Goal: Use online tool/utility: Utilize a website feature to perform a specific function

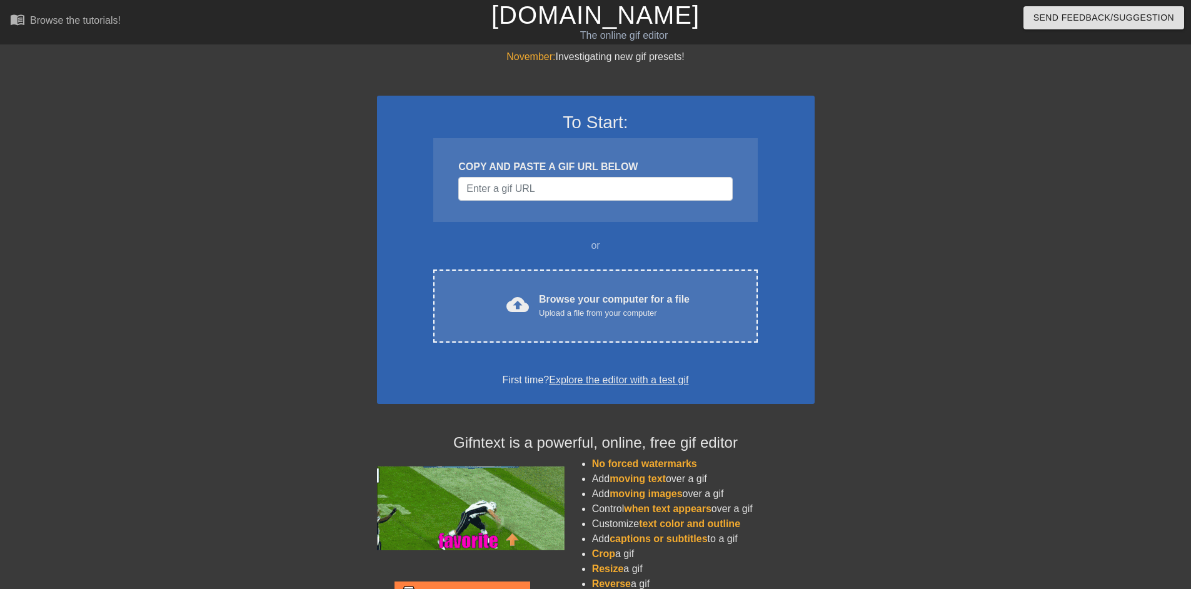
click at [590, 174] on div "COPY AND PASTE A GIF URL BELOW" at bounding box center [595, 166] width 274 height 15
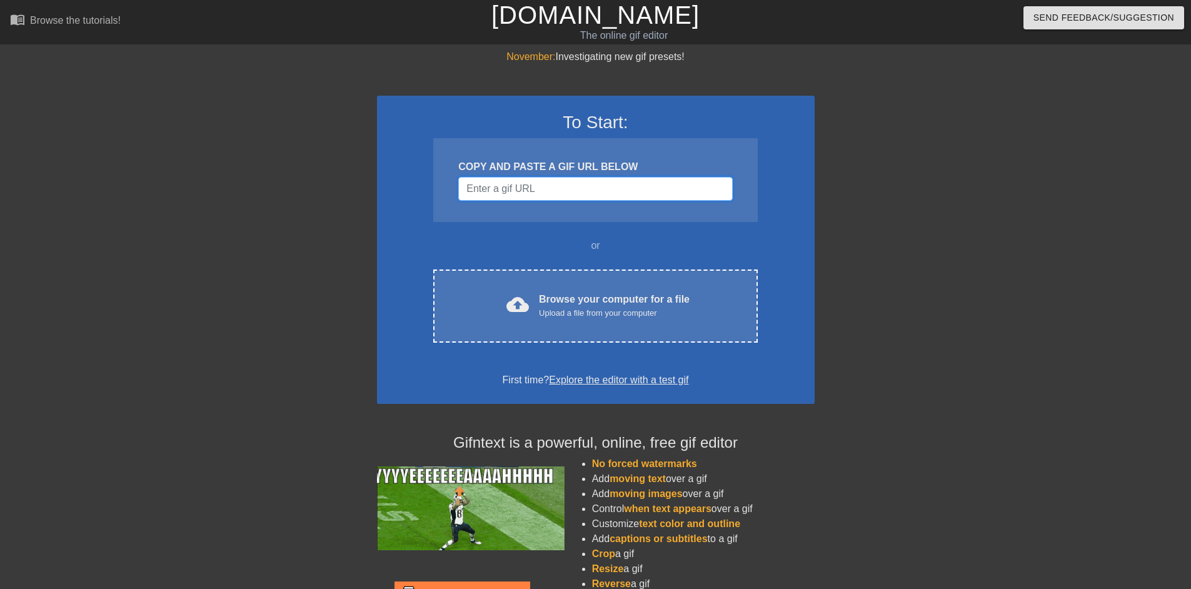
click at [576, 183] on input "Username" at bounding box center [595, 189] width 274 height 24
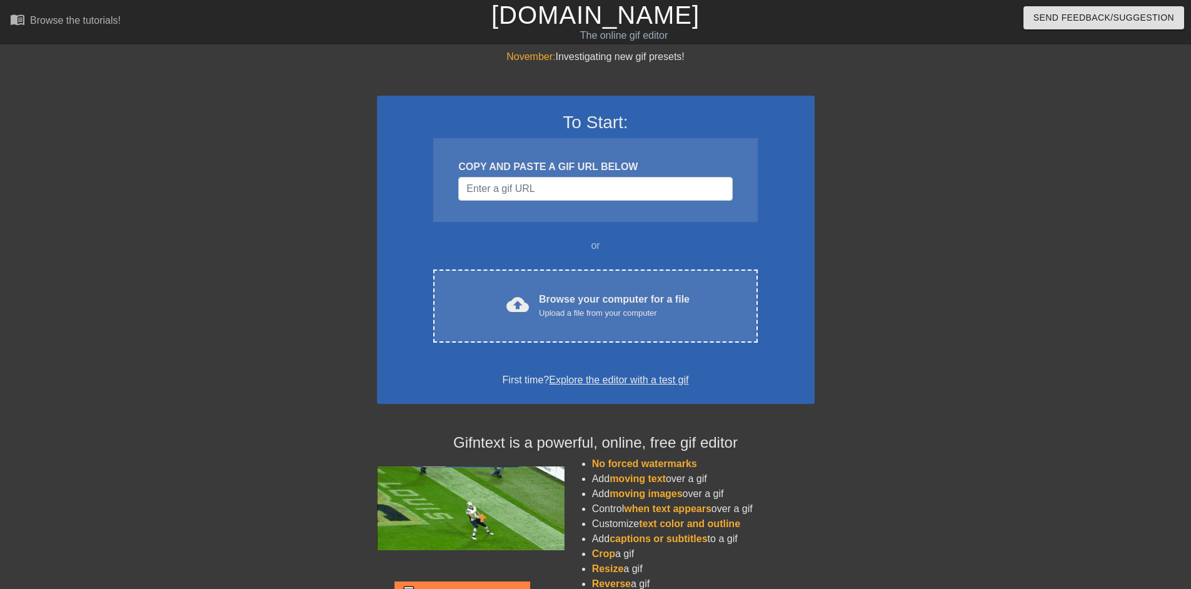
click at [570, 266] on div "To Start: COPY AND PASTE A GIF URL BELOW or cloud_upload Browse your computer f…" at bounding box center [596, 250] width 438 height 308
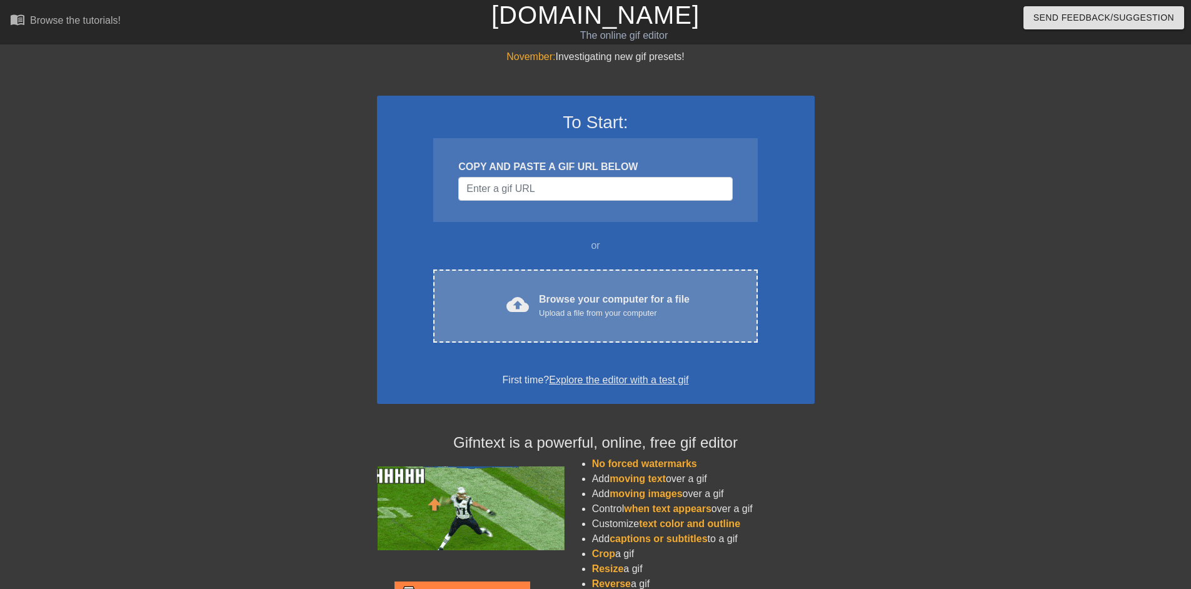
click at [582, 287] on div "cloud_upload Browse your computer for a file Upload a file from your computer C…" at bounding box center [595, 306] width 324 height 73
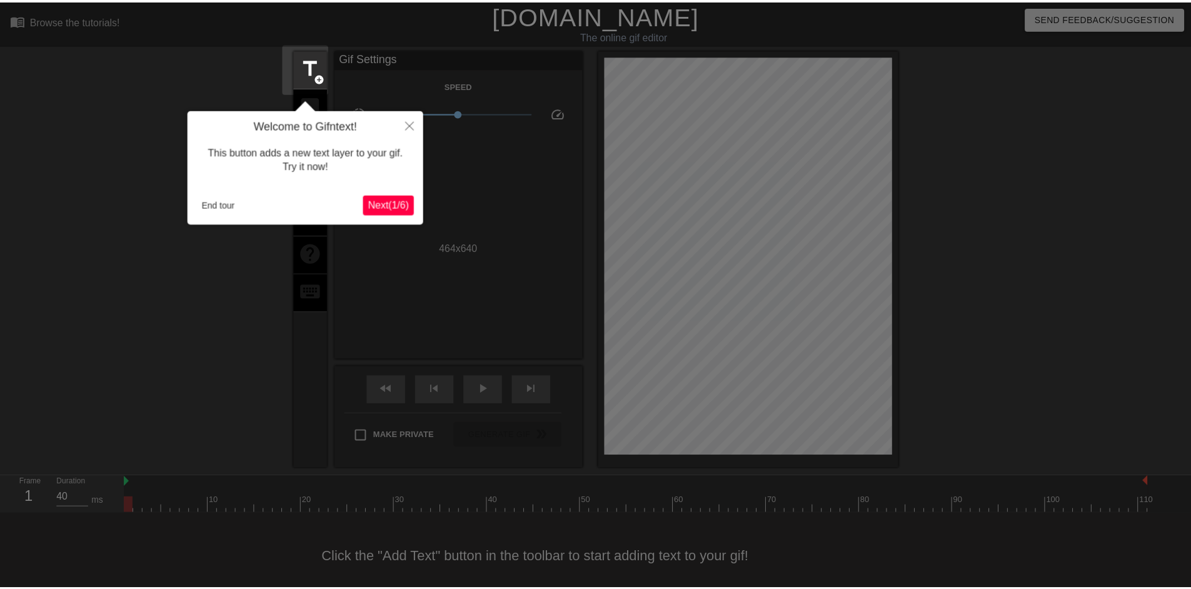
scroll to position [12, 0]
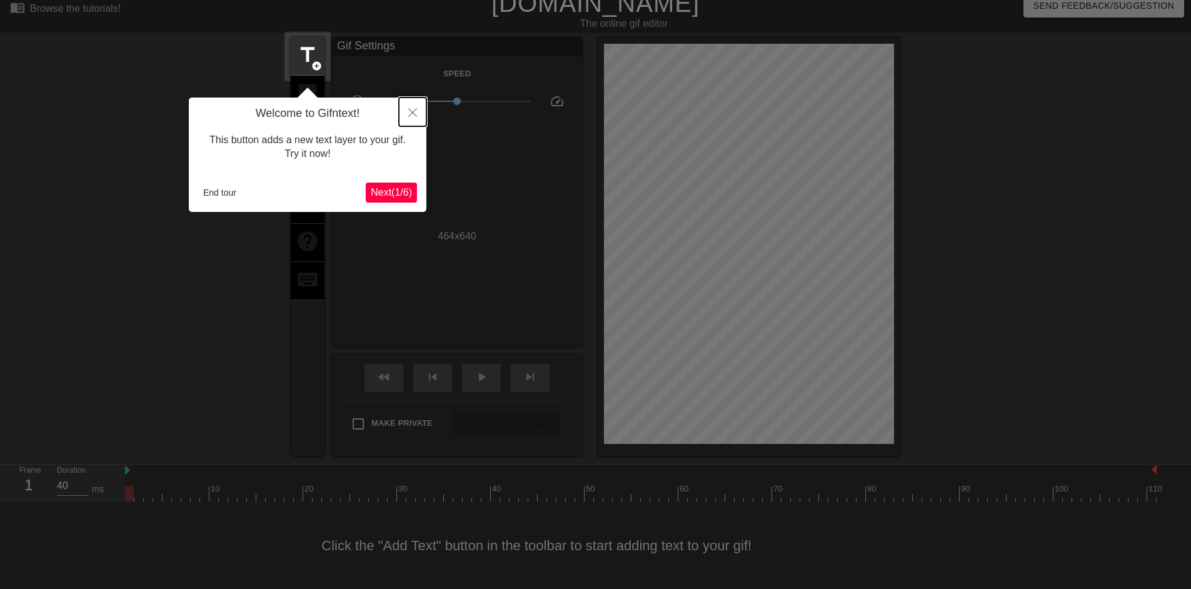
click at [418, 111] on button "Close" at bounding box center [413, 112] width 28 height 29
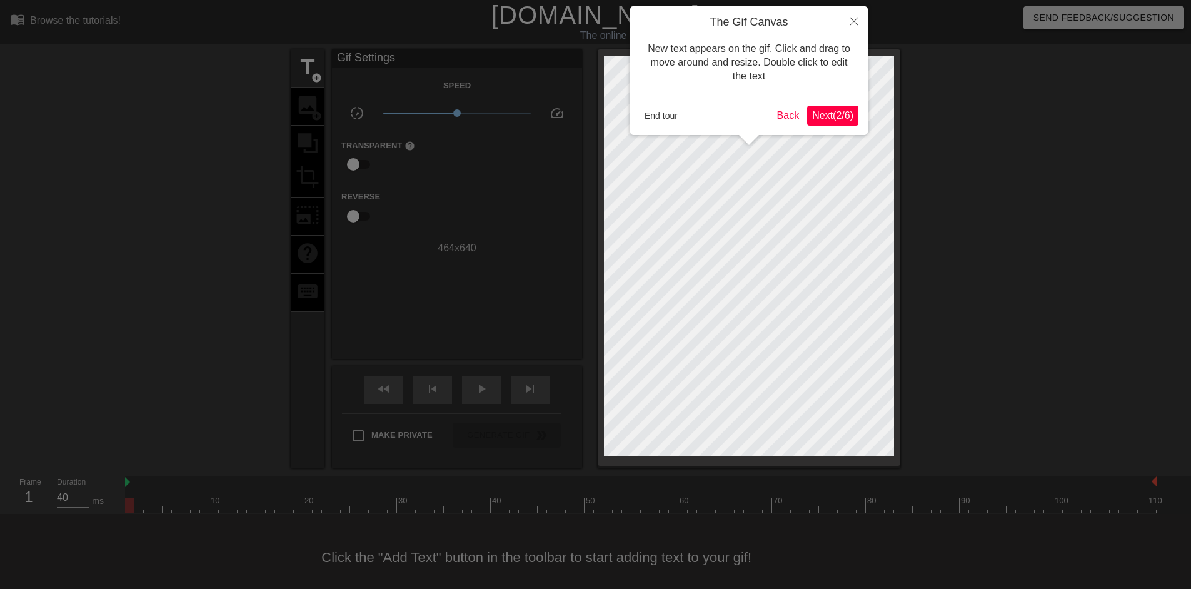
click at [813, 110] on span "Next ( 2 / 6 )" at bounding box center [832, 115] width 41 height 11
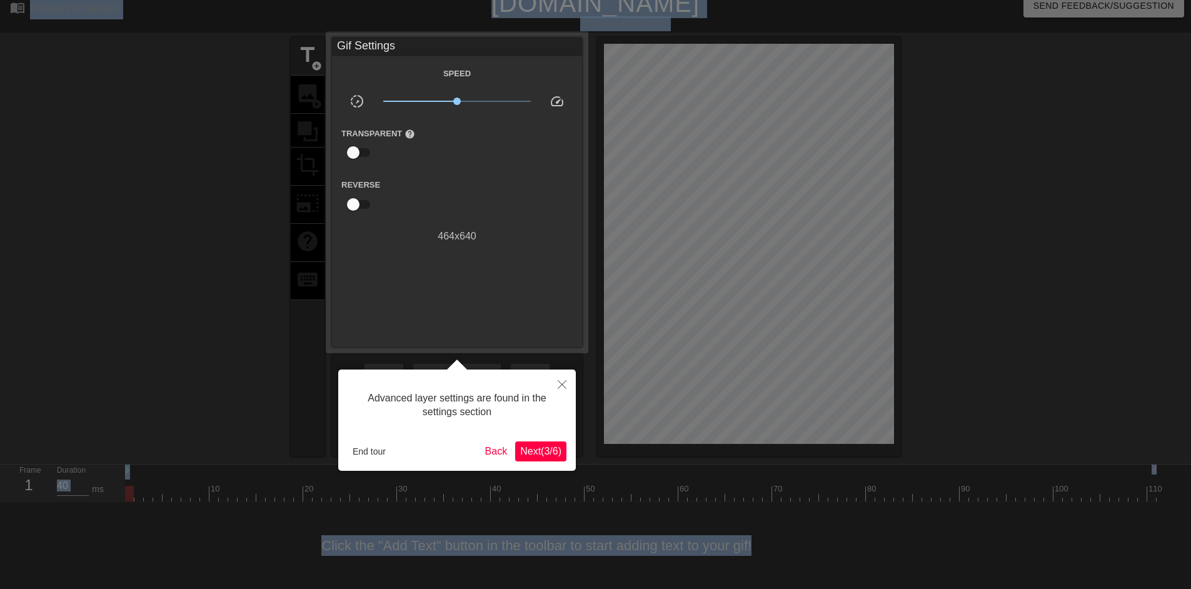
click at [813, 110] on div at bounding box center [595, 288] width 1191 height 601
click at [568, 376] on button "Close" at bounding box center [562, 384] width 28 height 29
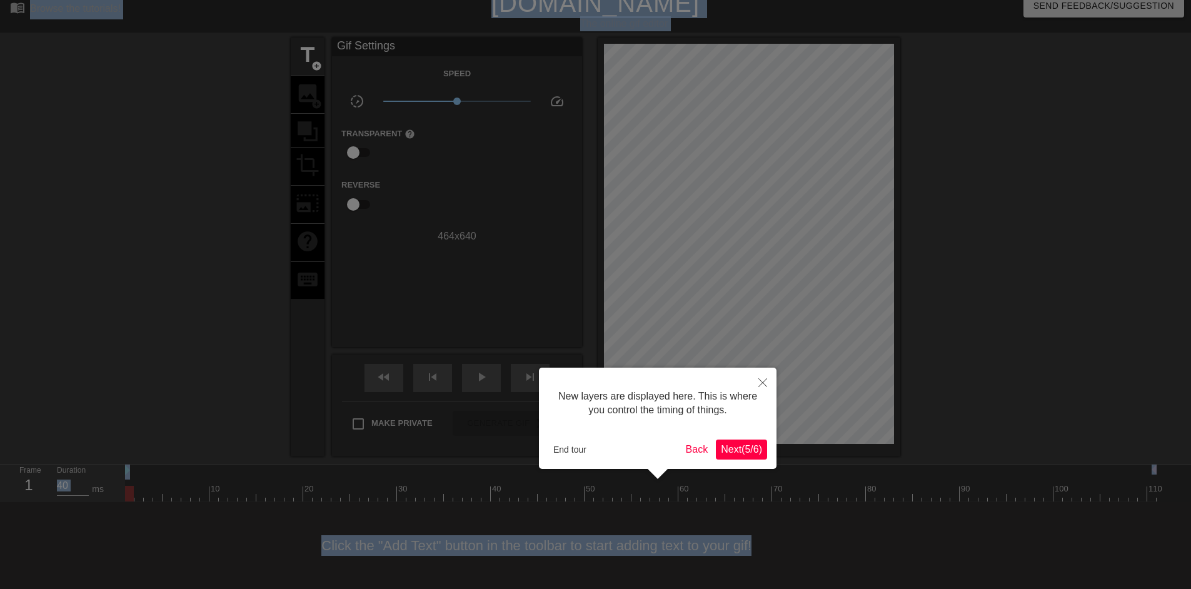
scroll to position [11, 0]
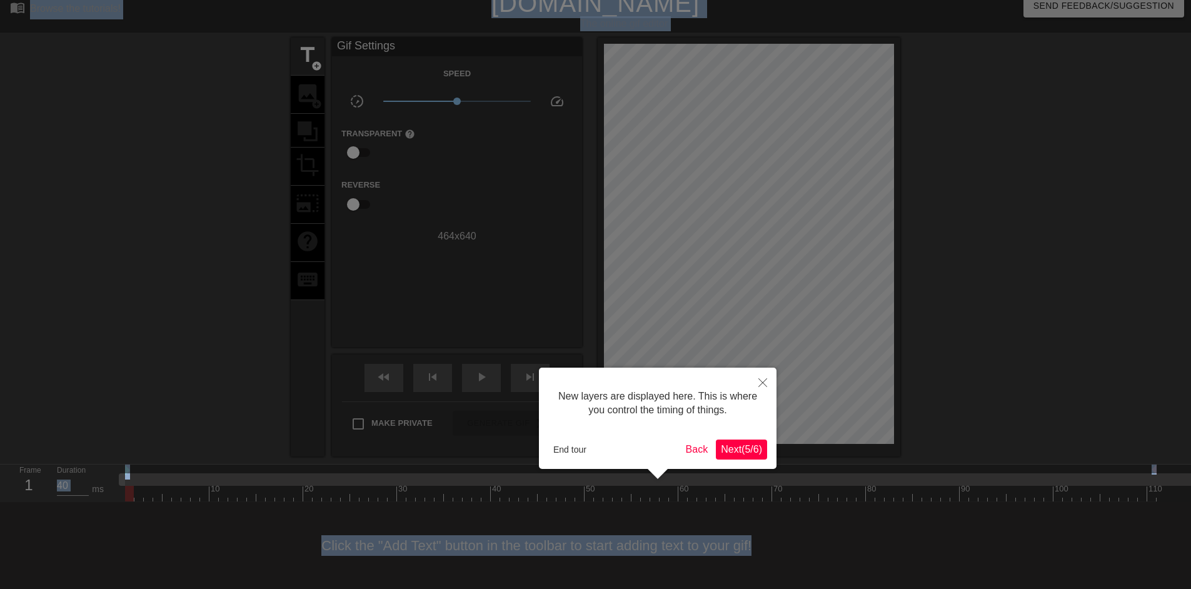
click at [738, 448] on span "Next ( 5 / 6 )" at bounding box center [741, 449] width 41 height 11
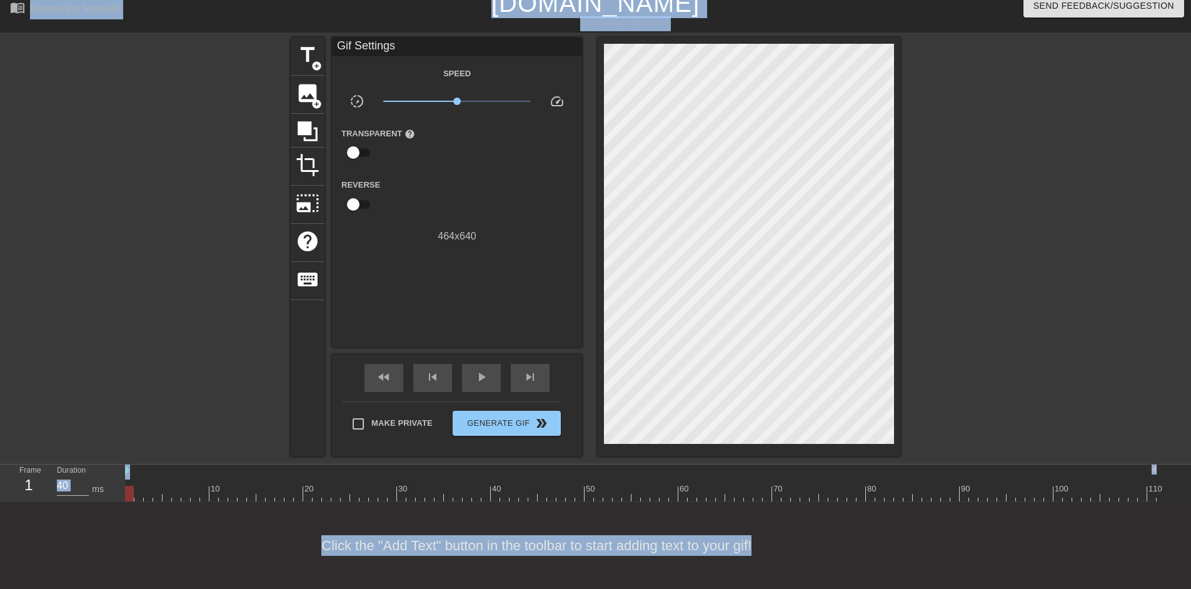
click at [330, 160] on div "title add_circle image add_circle crop photo_size_select_large help keyboard Gi…" at bounding box center [596, 247] width 610 height 419
click at [308, 146] on div at bounding box center [308, 131] width 34 height 34
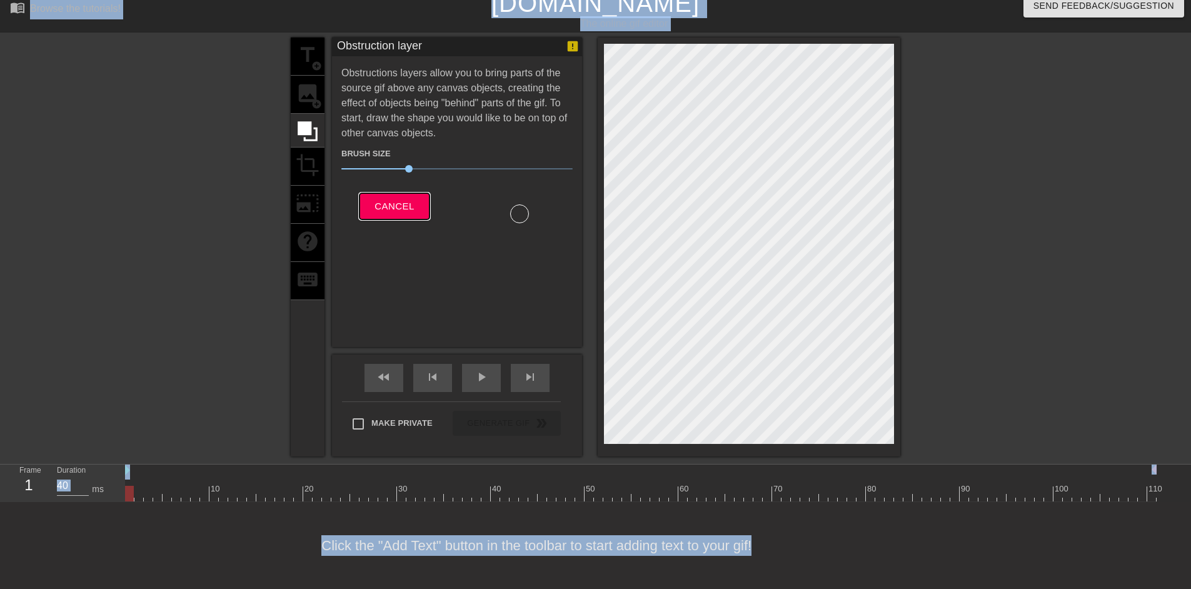
click at [385, 208] on span "Cancel" at bounding box center [394, 206] width 39 height 16
